Goal: Navigation & Orientation: Understand site structure

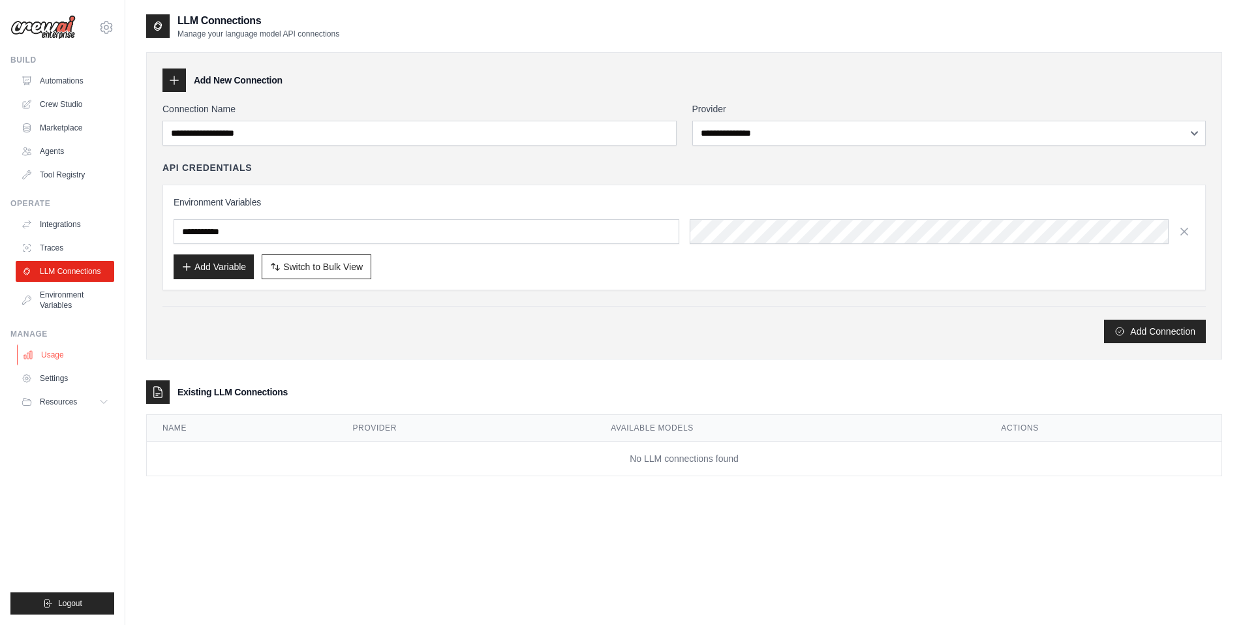
drag, startPoint x: 418, startPoint y: 536, endPoint x: 94, endPoint y: 361, distance: 368.3
click at [417, 536] on div "**********" at bounding box center [684, 325] width 1076 height 625
drag, startPoint x: 70, startPoint y: 282, endPoint x: 77, endPoint y: 271, distance: 13.8
click at [70, 282] on ul "Integrations Traces LLM Connections Environment Variables" at bounding box center [65, 265] width 99 height 102
click at [77, 270] on link "LLM Connections" at bounding box center [66, 271] width 99 height 21
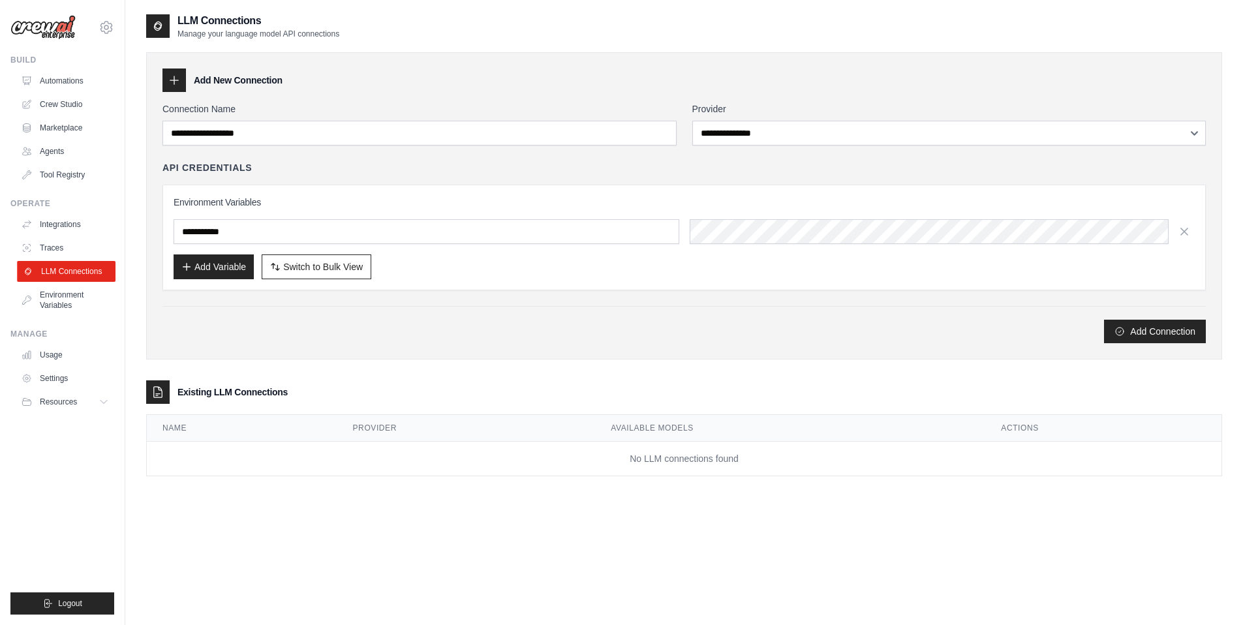
click at [42, 267] on link "LLM Connections" at bounding box center [66, 271] width 99 height 21
click at [86, 292] on link "Environment Variables" at bounding box center [66, 299] width 99 height 31
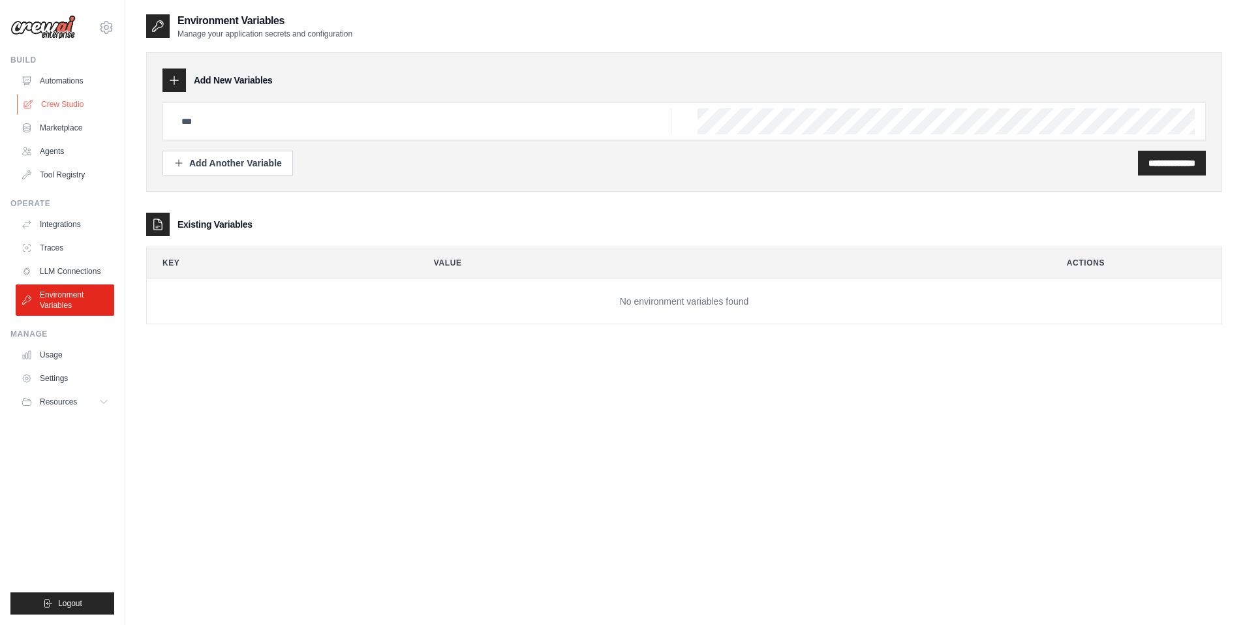
click at [66, 106] on link "Crew Studio" at bounding box center [66, 104] width 99 height 21
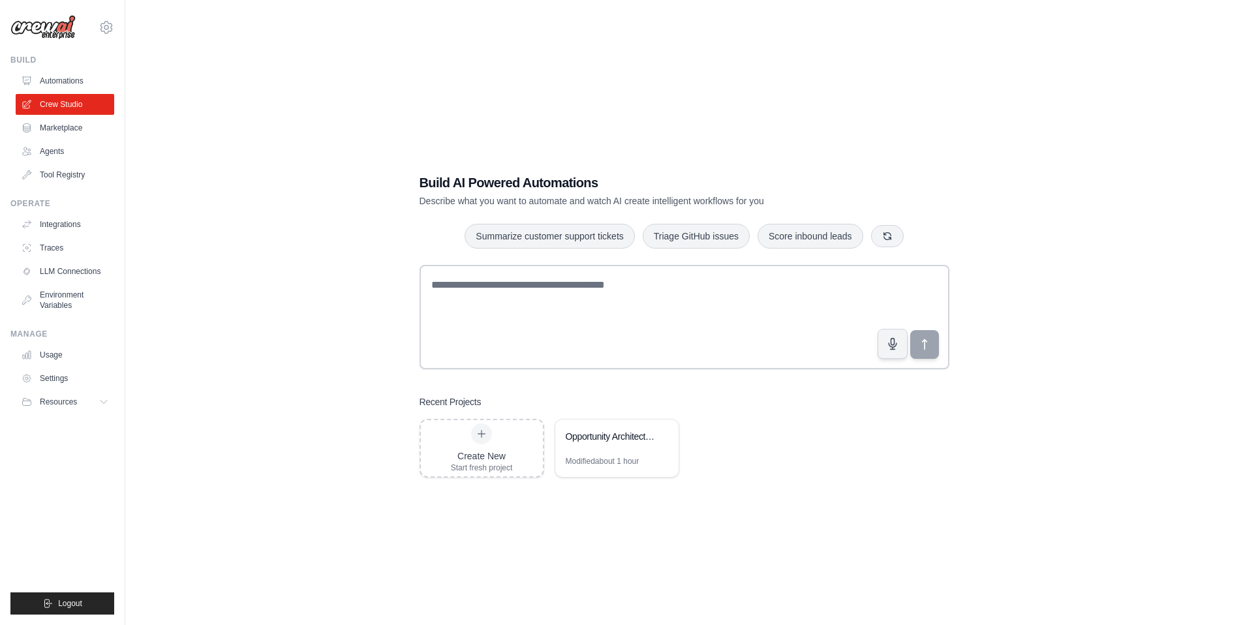
click at [205, 99] on div "Build AI Powered Automations Describe what you want to automate and watch AI cr…" at bounding box center [684, 325] width 1076 height 625
click at [39, 144] on link "Agents" at bounding box center [66, 151] width 99 height 21
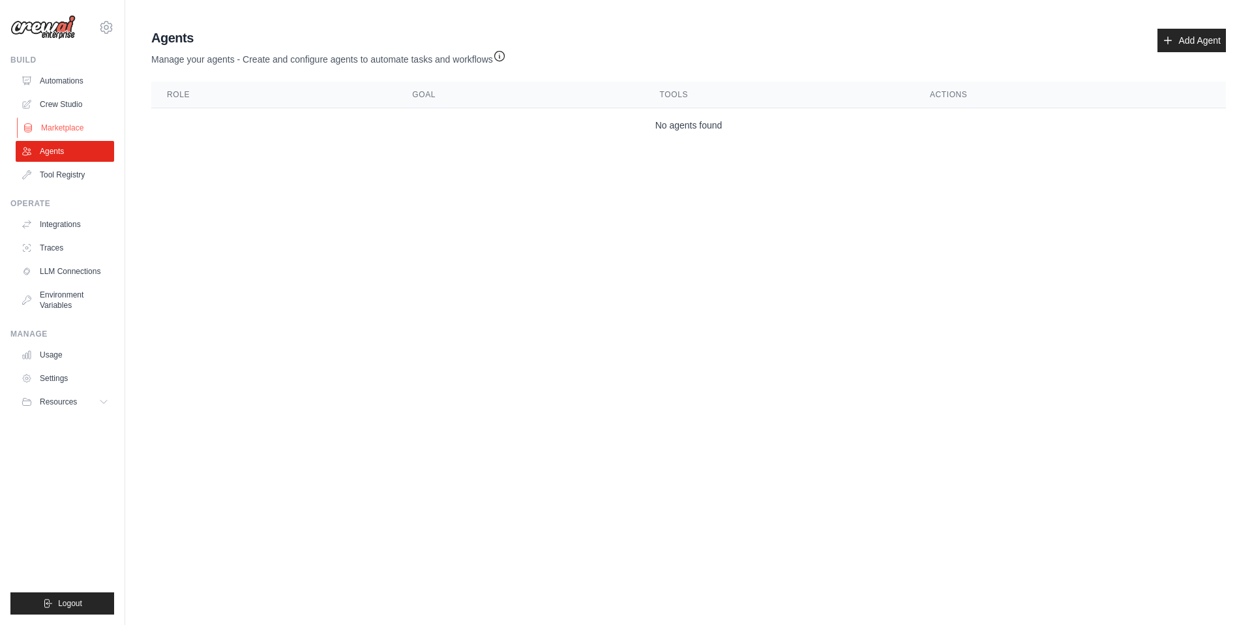
click at [54, 123] on link "Marketplace" at bounding box center [66, 127] width 99 height 21
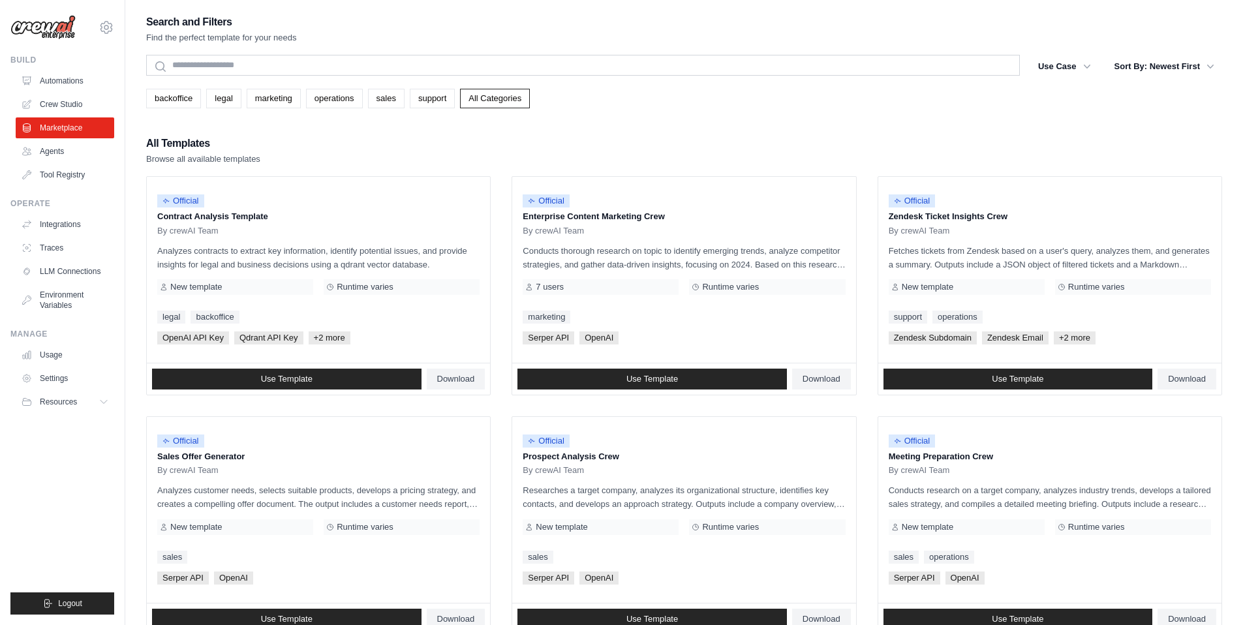
click at [821, 107] on div "backoffice legal marketing operations sales support All Categories" at bounding box center [684, 99] width 1076 height 20
